Goal: Information Seeking & Learning: Stay updated

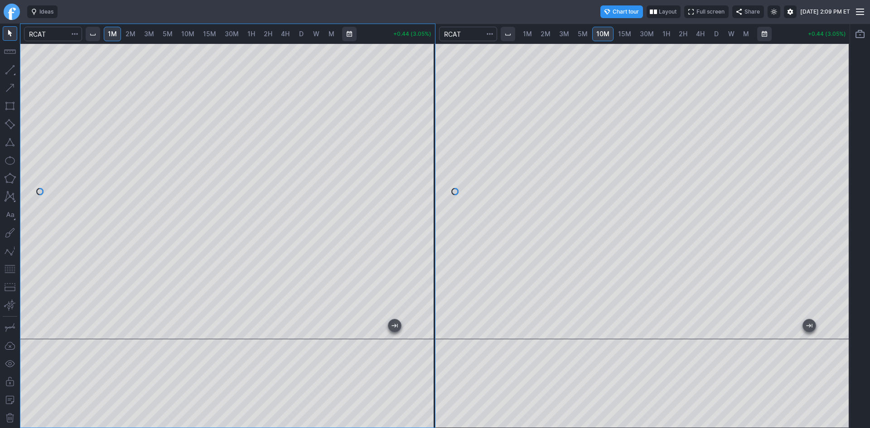
drag, startPoint x: 427, startPoint y: 218, endPoint x: 421, endPoint y: 166, distance: 52.5
click at [421, 166] on div at bounding box center [425, 189] width 19 height 273
